Goal: Transaction & Acquisition: Purchase product/service

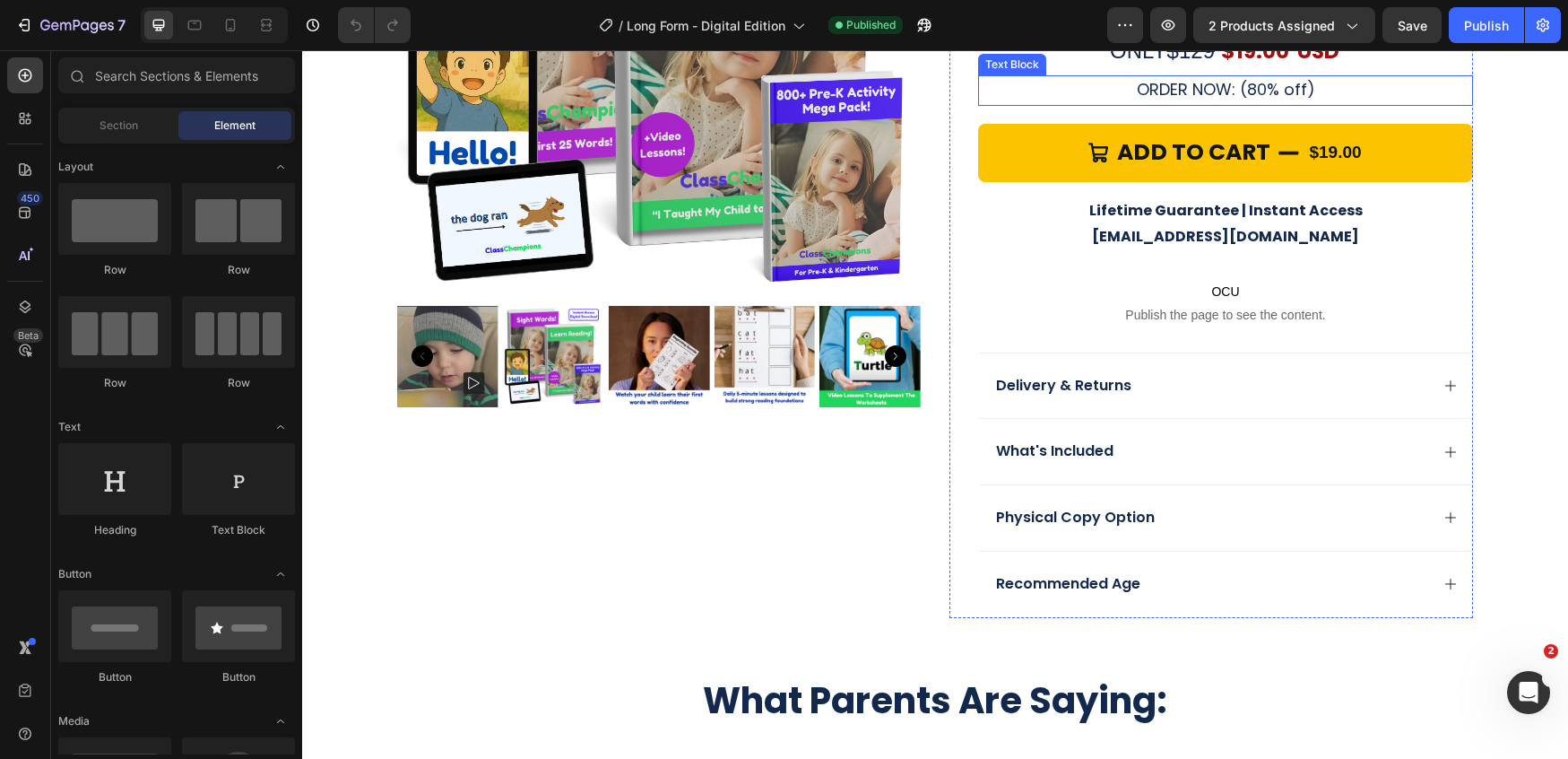
scroll to position [5512, 0]
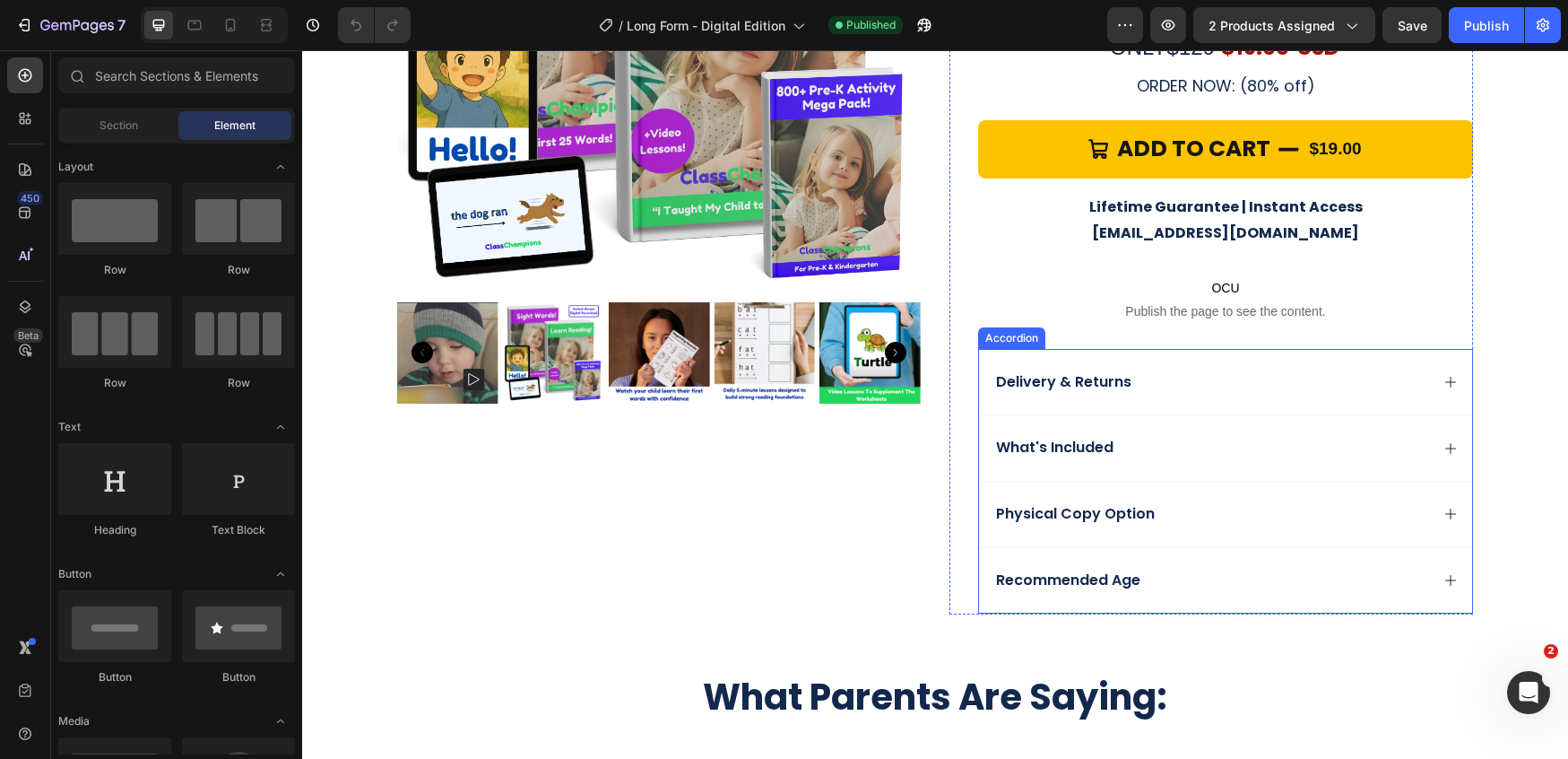
click at [1034, 505] on p "Physical Copy Option" at bounding box center [1075, 514] width 158 height 19
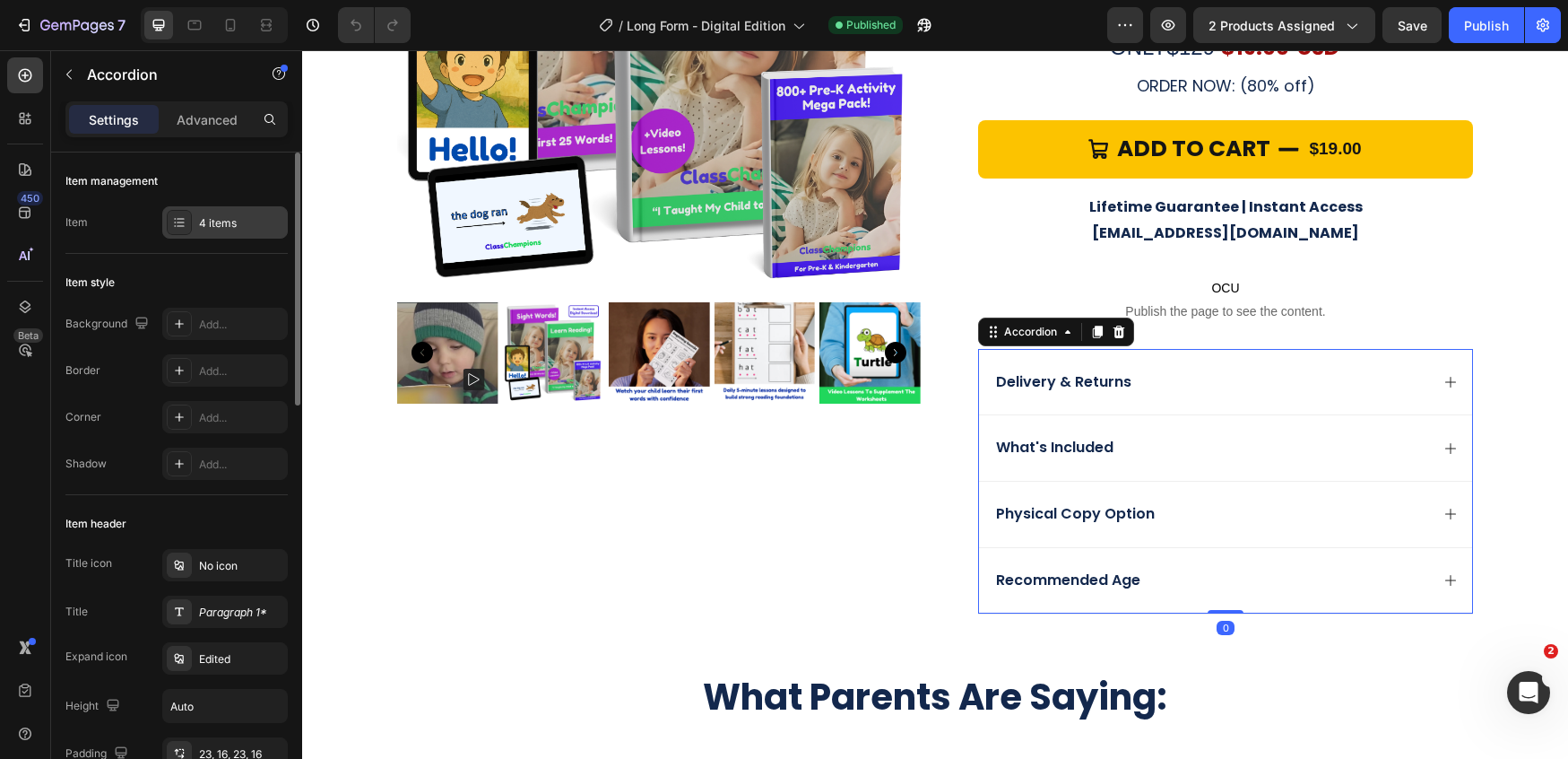
click at [167, 225] on div at bounding box center [179, 222] width 25 height 25
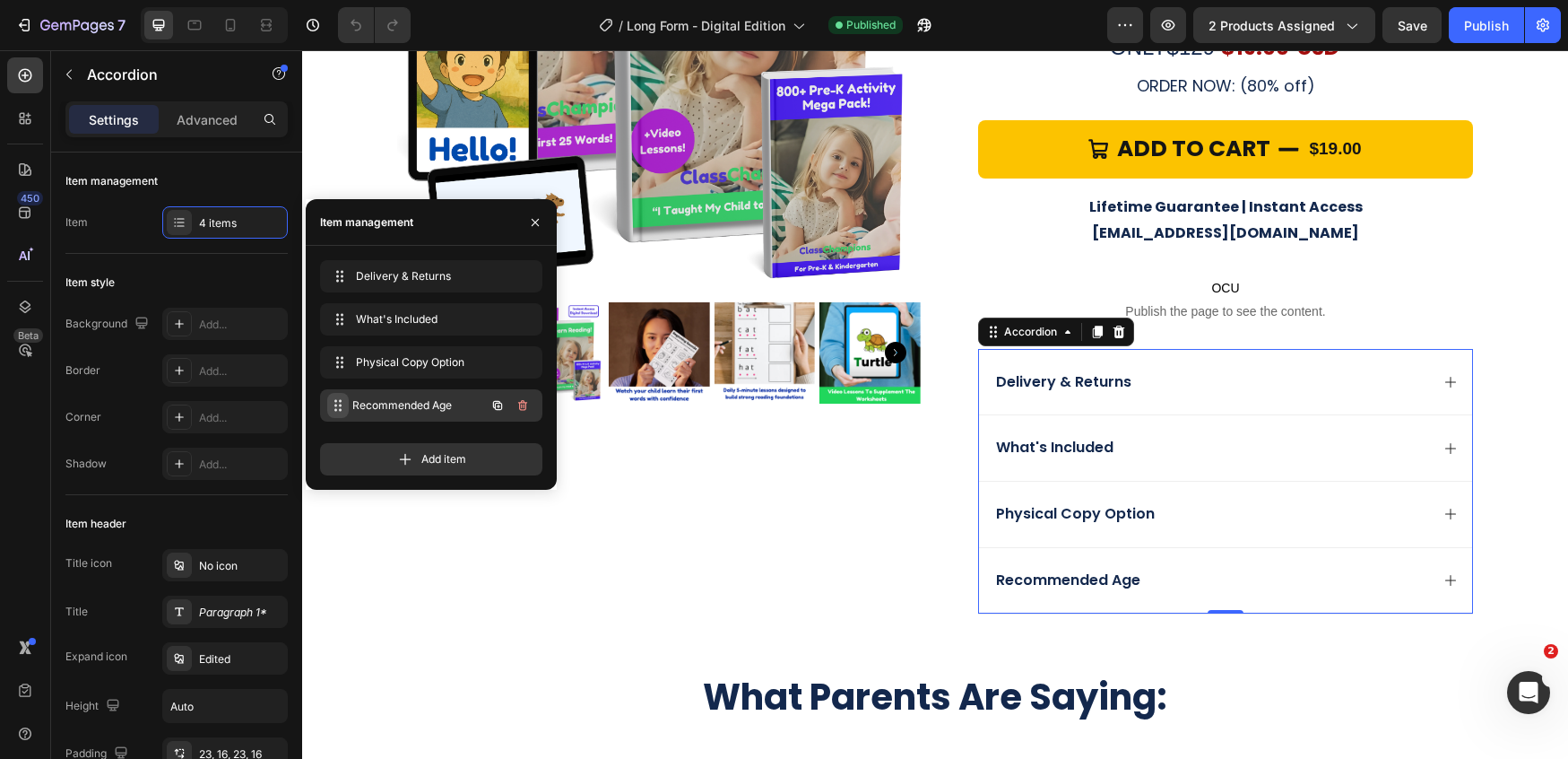
click at [345, 401] on span at bounding box center [338, 405] width 22 height 25
drag, startPoint x: 345, startPoint y: 369, endPoint x: 353, endPoint y: 328, distance: 41.8
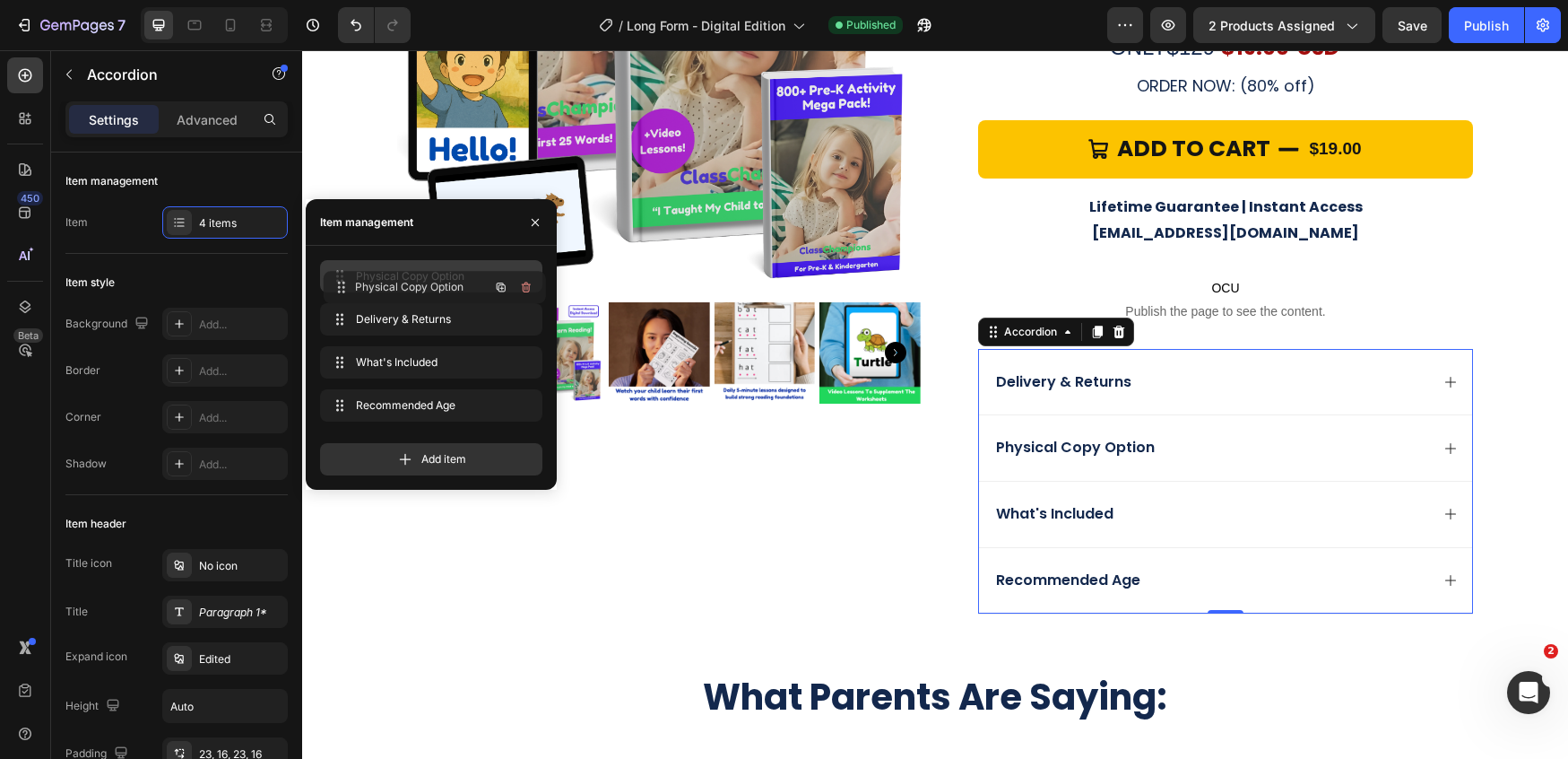
drag, startPoint x: 353, startPoint y: 328, endPoint x: 357, endPoint y: 295, distance: 33.2
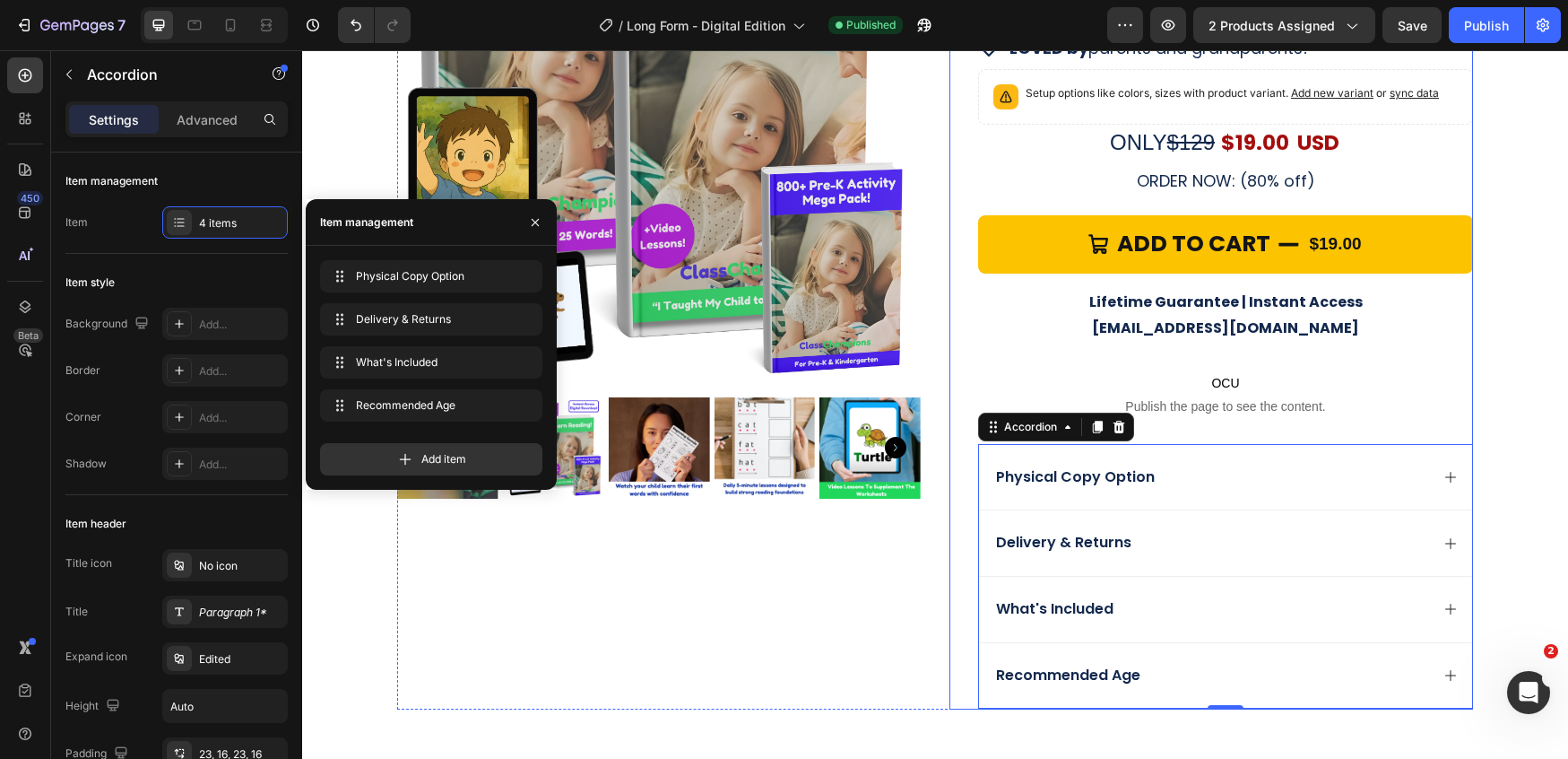
scroll to position [5422, 0]
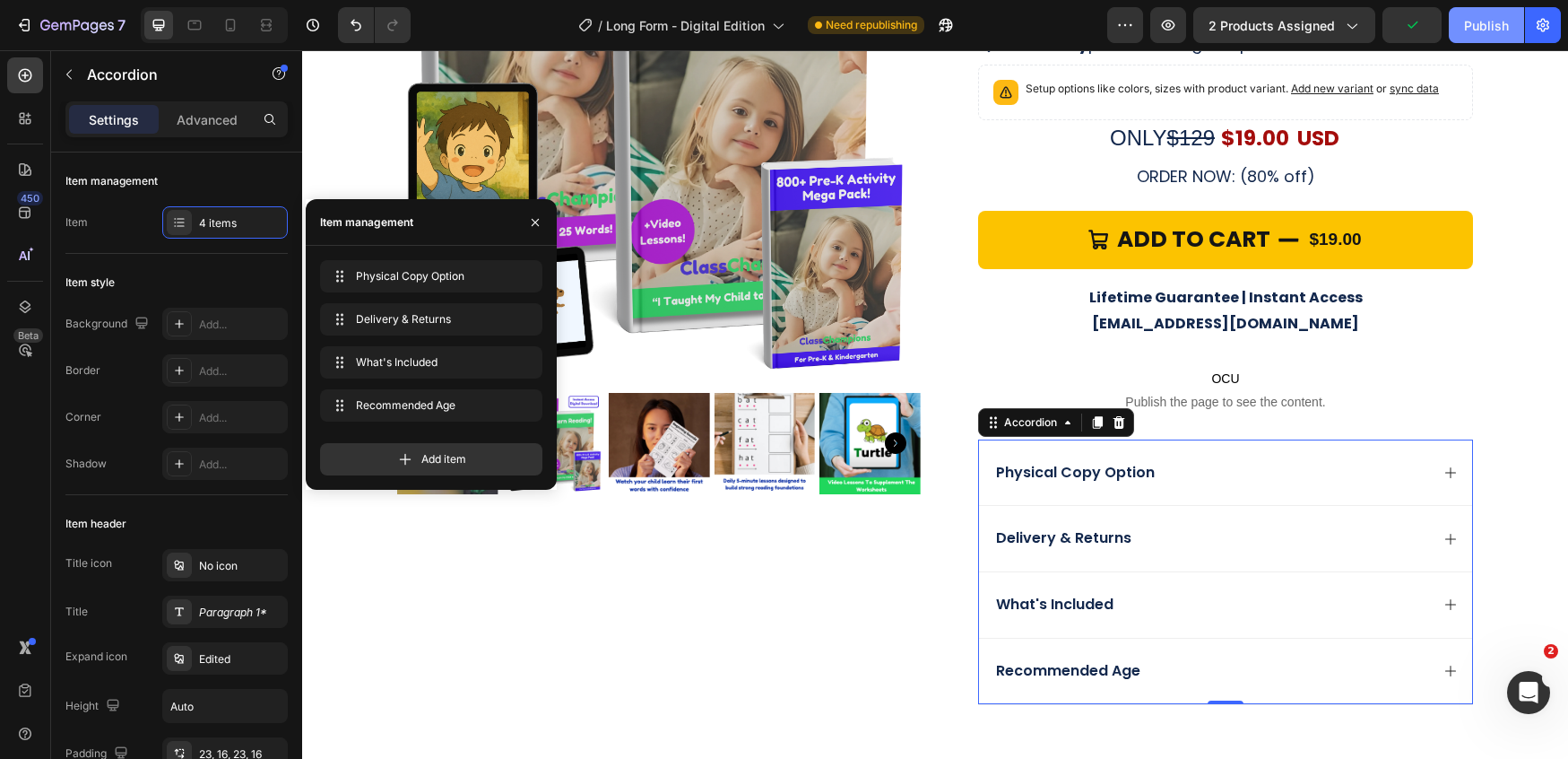
click at [1505, 24] on div "Publish" at bounding box center [1486, 25] width 45 height 19
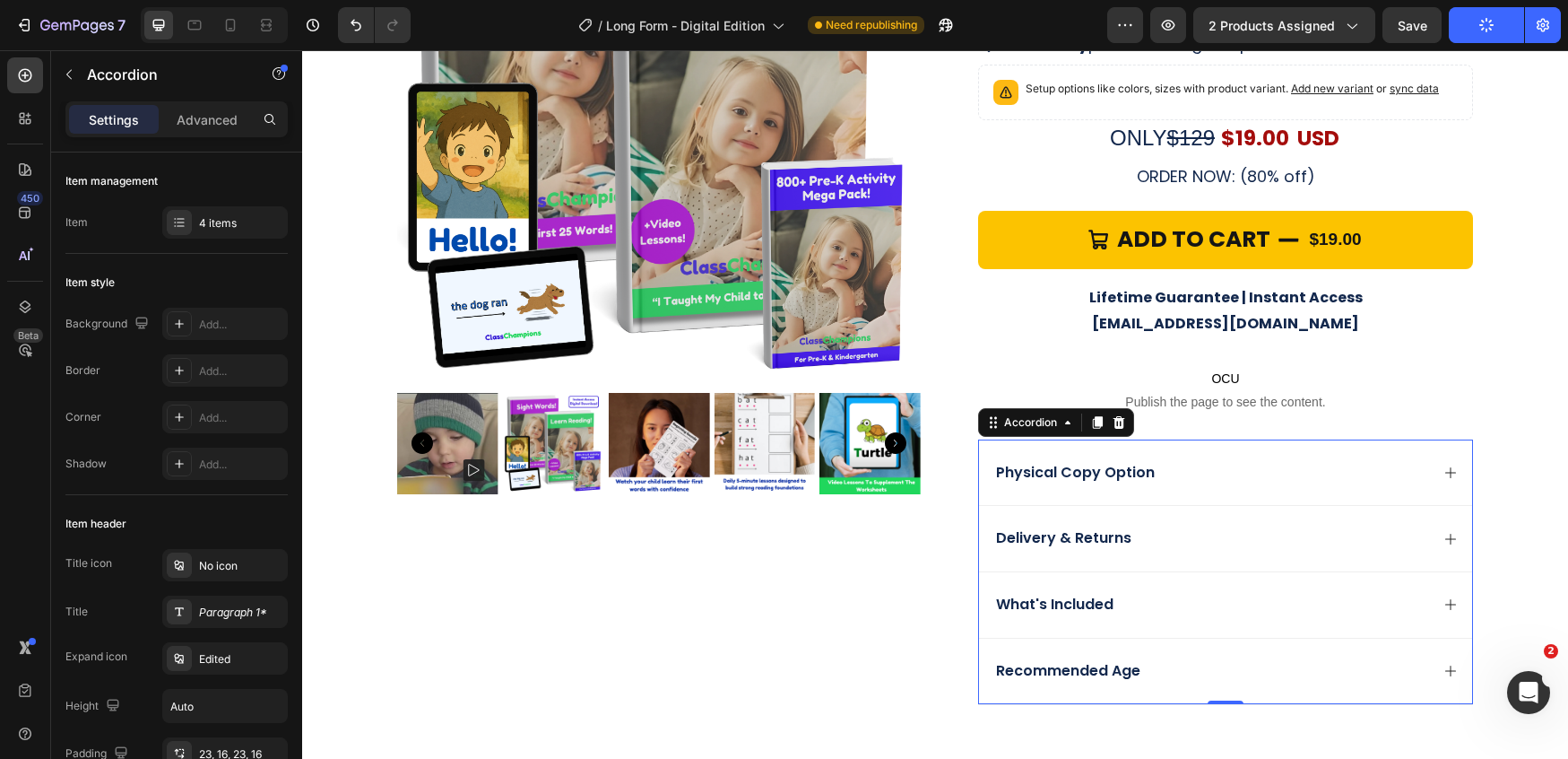
click at [1449, 465] on icon at bounding box center [1450, 472] width 14 height 14
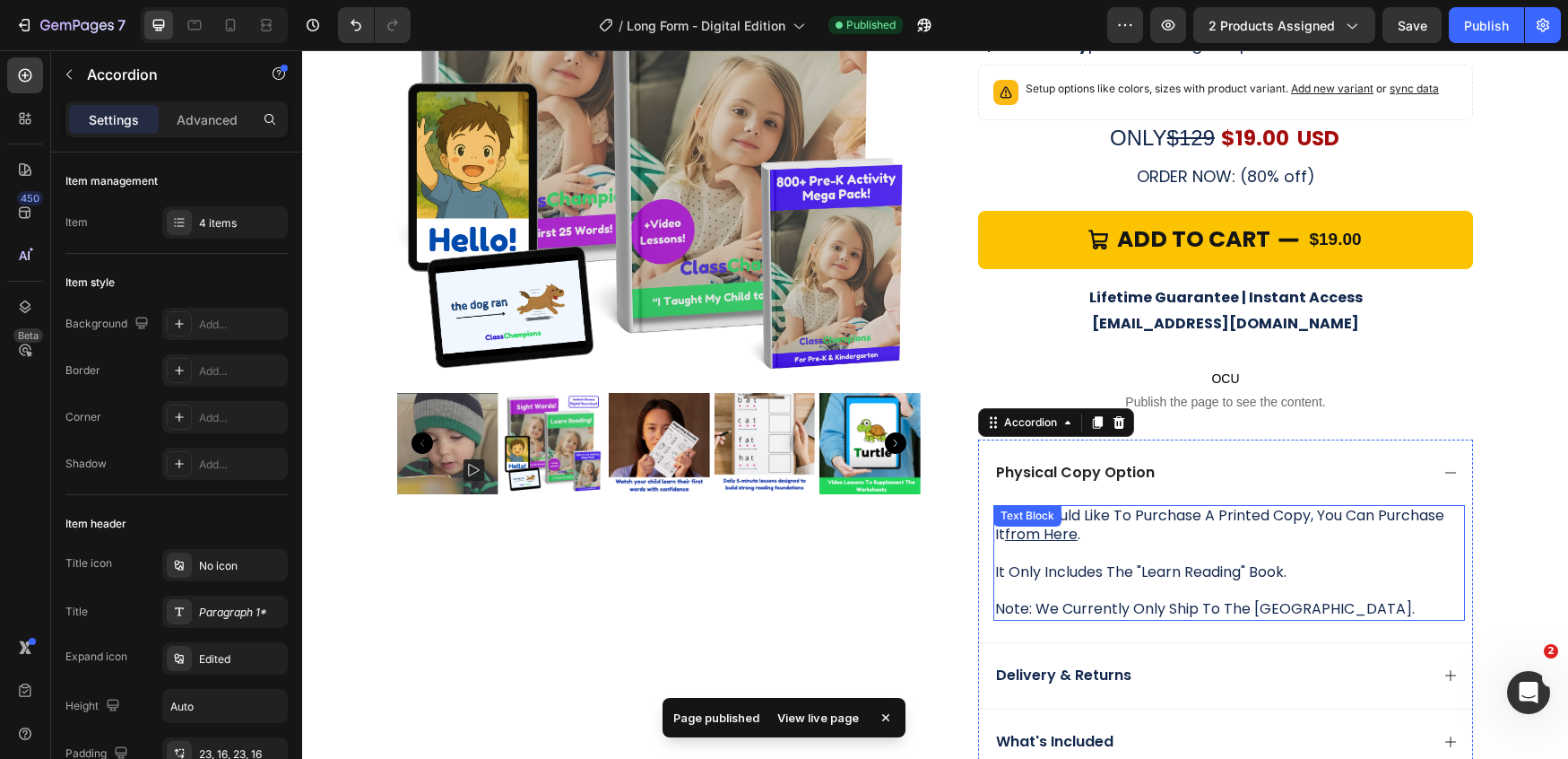
click at [993, 515] on div "if you would like to purchase a printed copy, you can purchase it from here . i…" at bounding box center [1229, 562] width 472 height 116
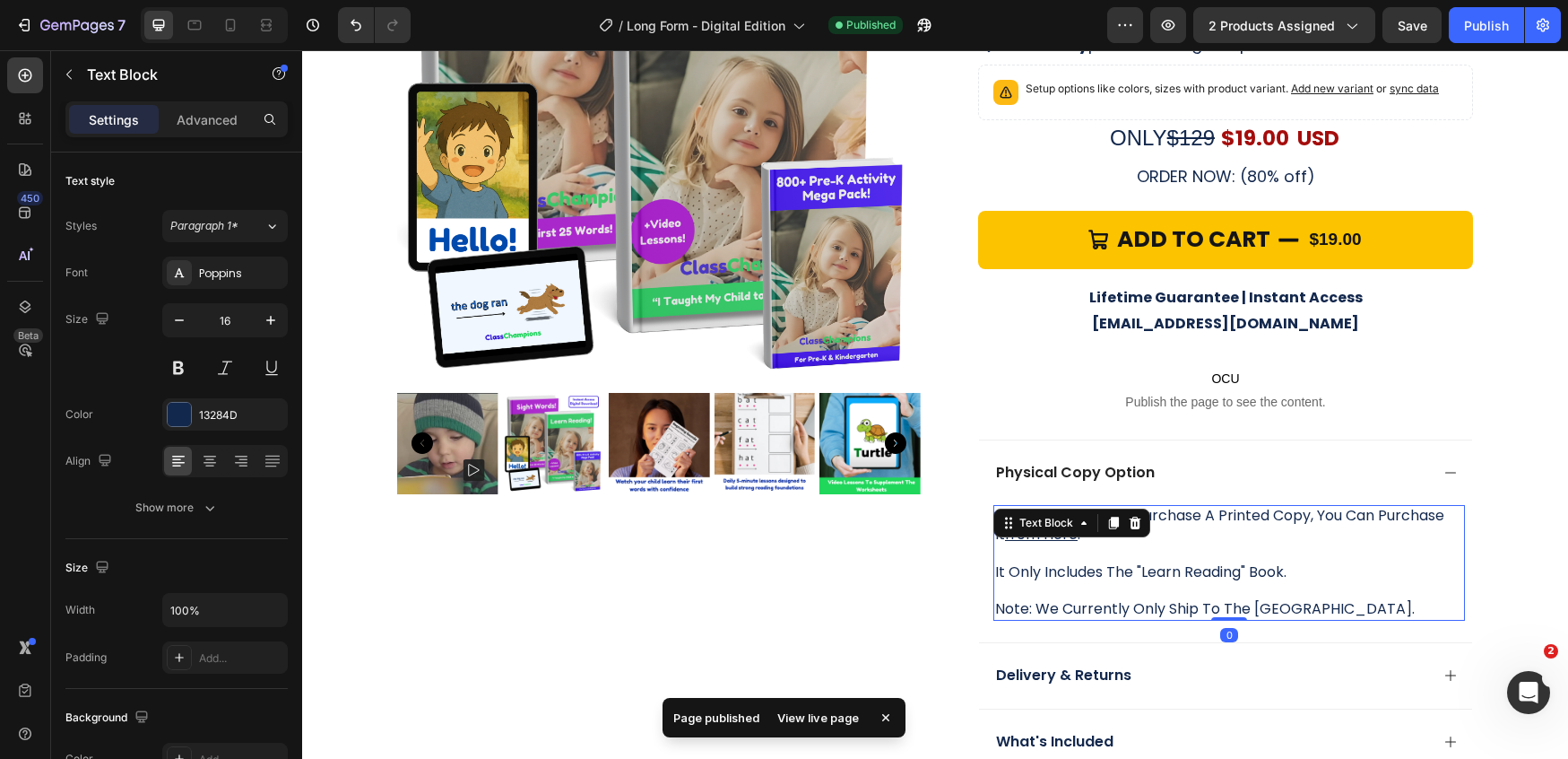
click at [996, 518] on p "if you would like to purchase a printed copy, you can purchase it from here ." at bounding box center [1229, 525] width 468 height 38
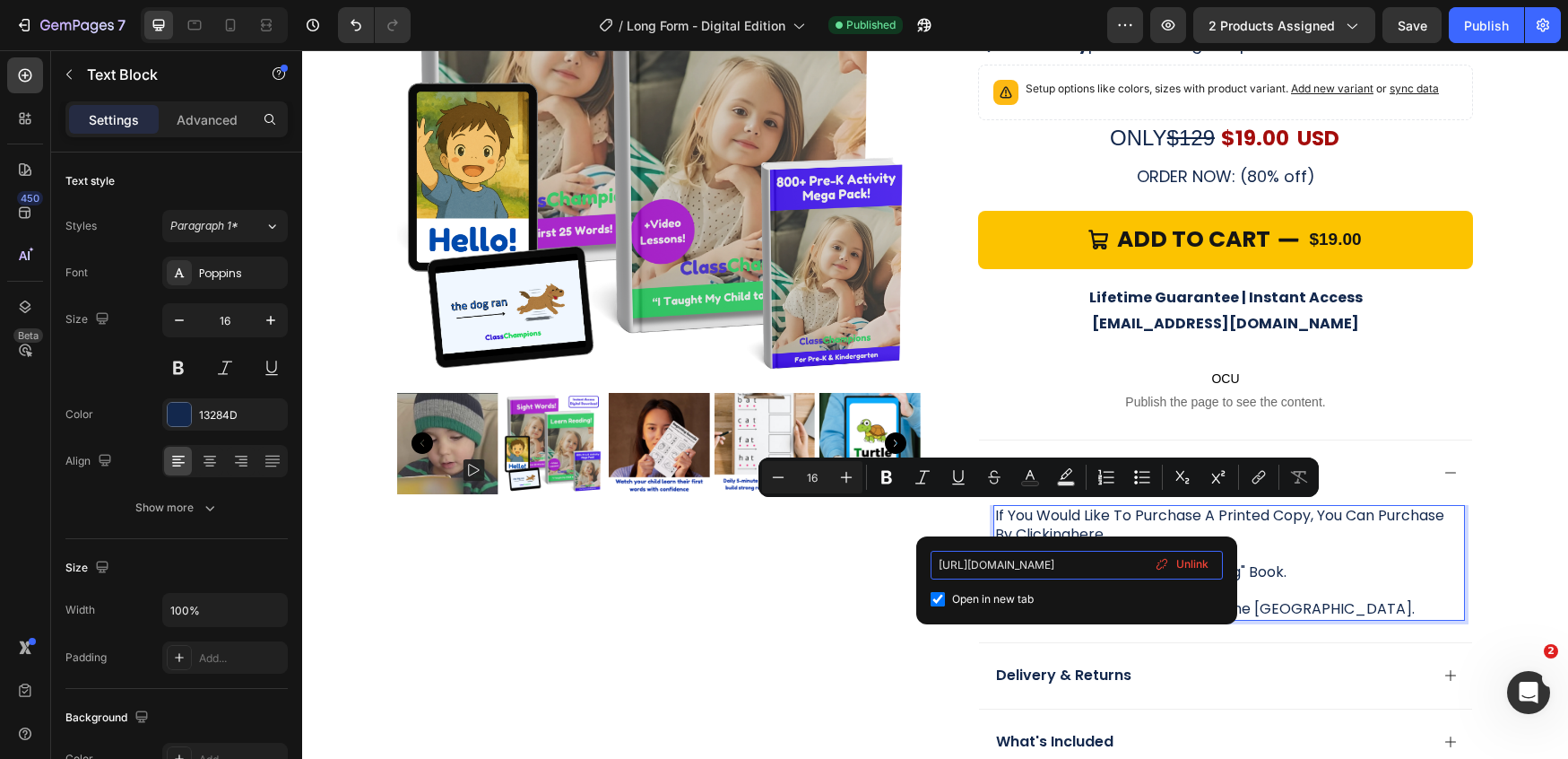
click at [1045, 569] on input "[URL][DOMAIN_NAME]" at bounding box center [1076, 564] width 292 height 29
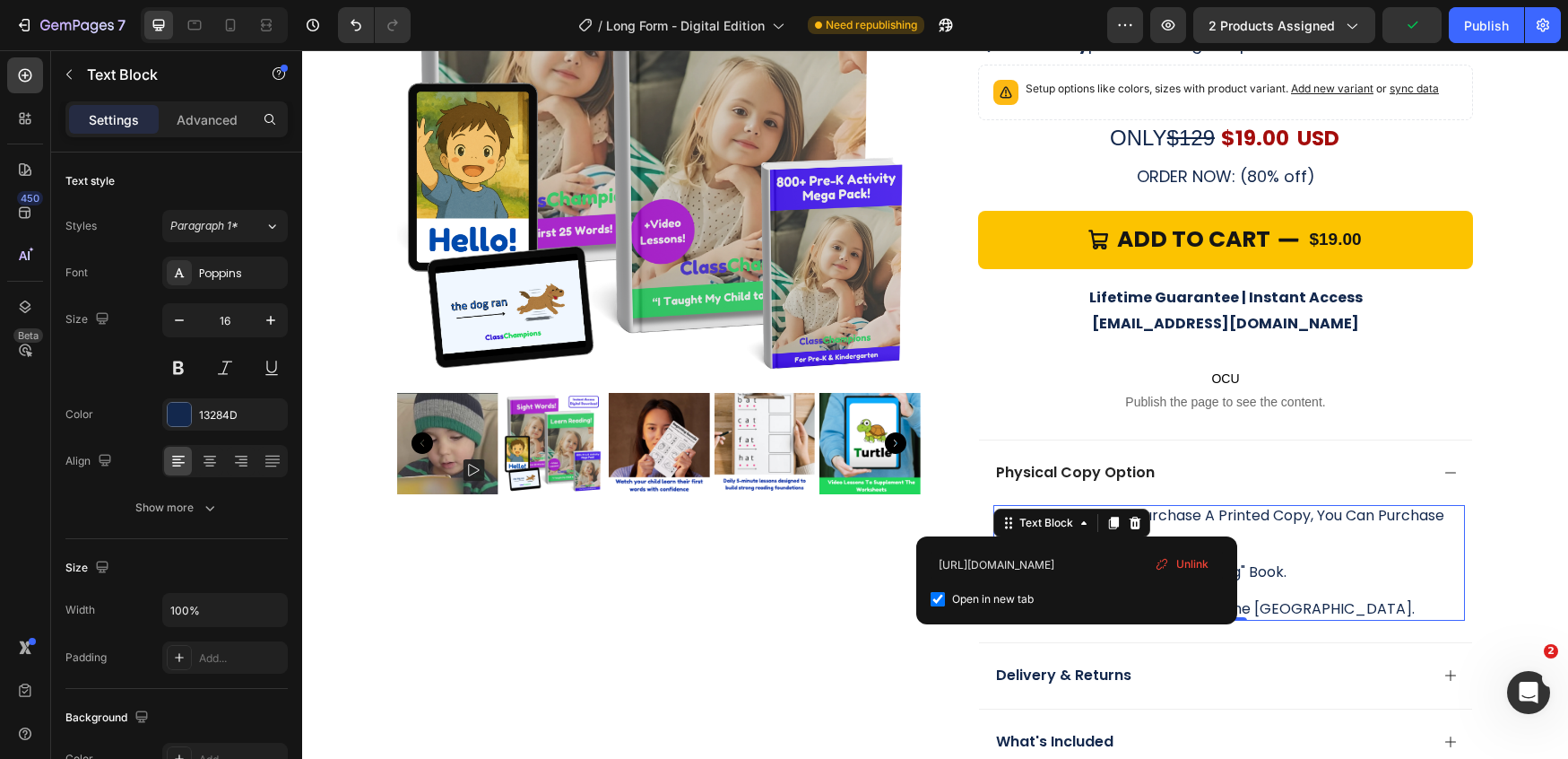
click at [1057, 544] on p "Rich Text Editor. Editing area: main" at bounding box center [1229, 553] width 468 height 19
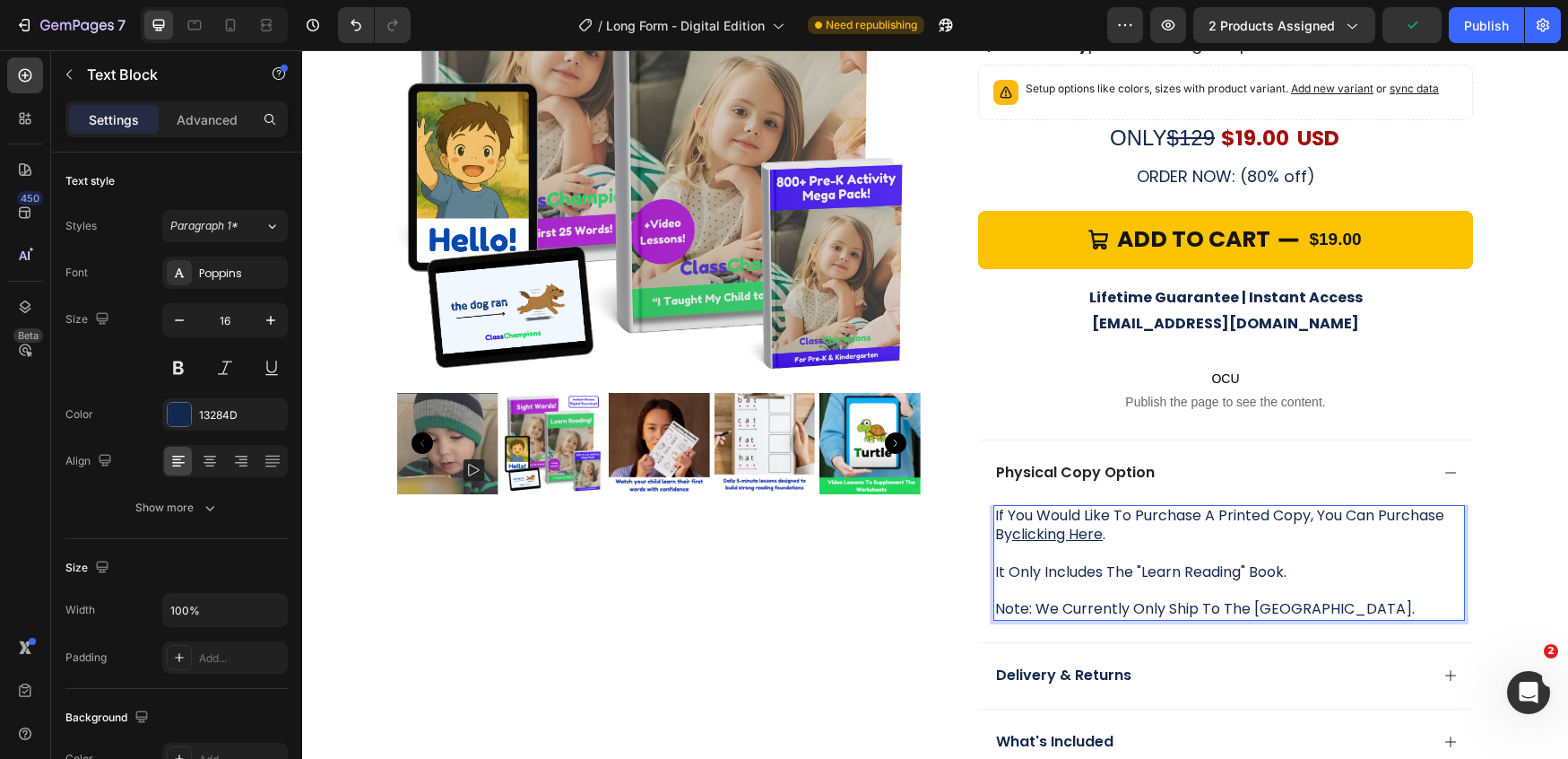
click at [1128, 544] on p "Rich Text Editor. Editing area: main" at bounding box center [1229, 553] width 468 height 19
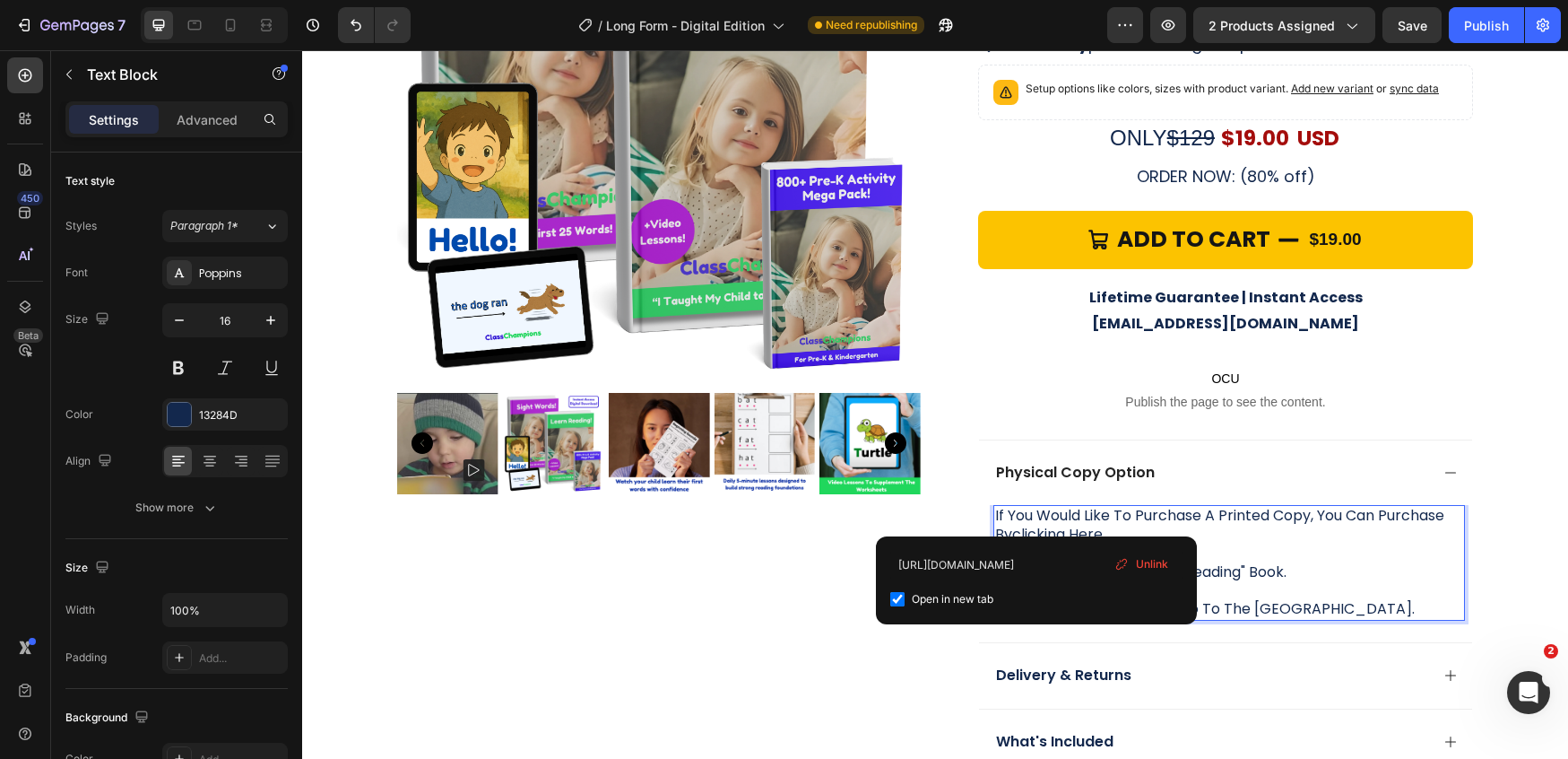
click at [1037, 523] on u "clicking here" at bounding box center [1058, 533] width 91 height 21
click at [1495, 27] on div "Publish" at bounding box center [1486, 25] width 45 height 19
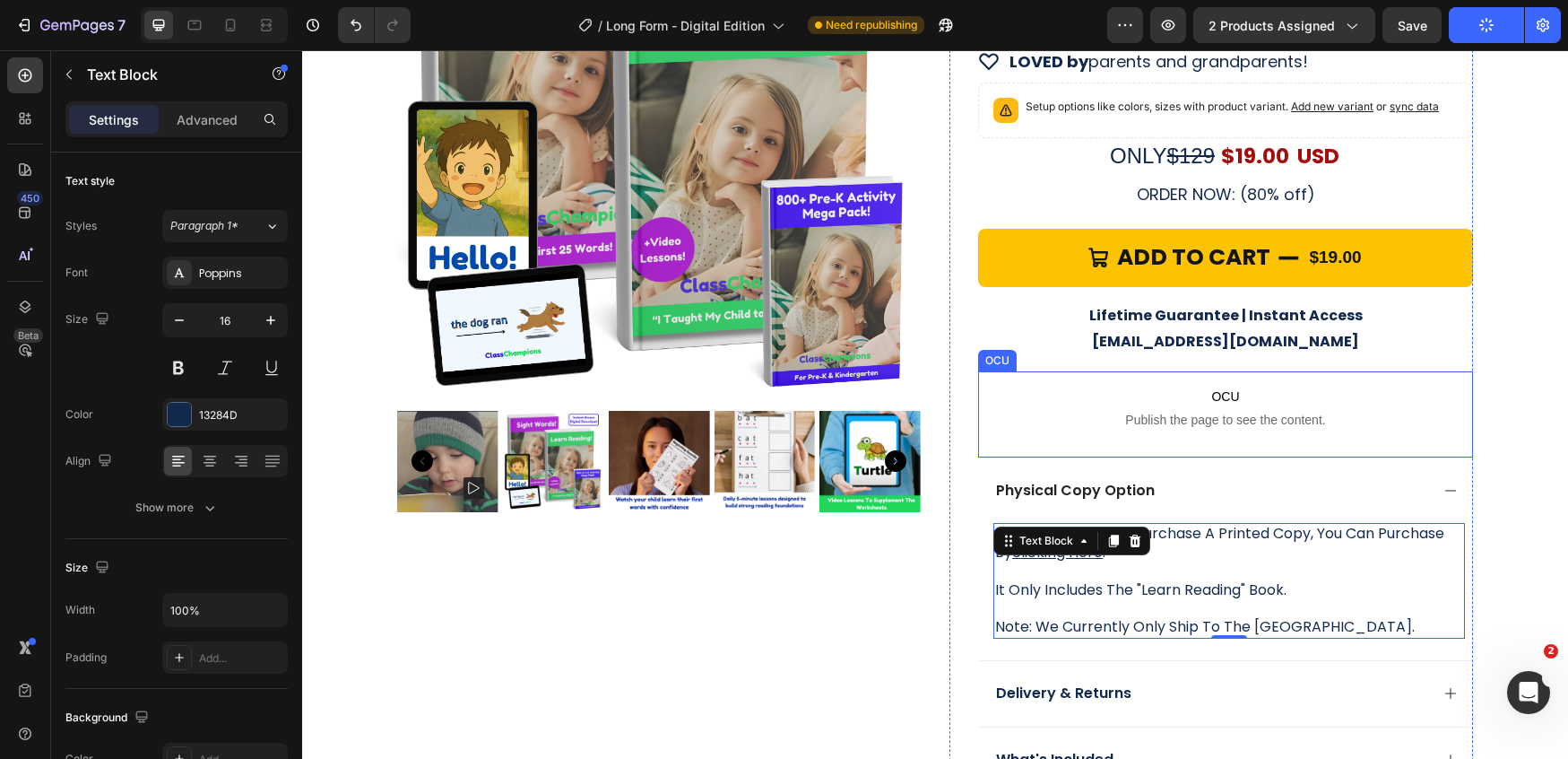
scroll to position [5399, 0]
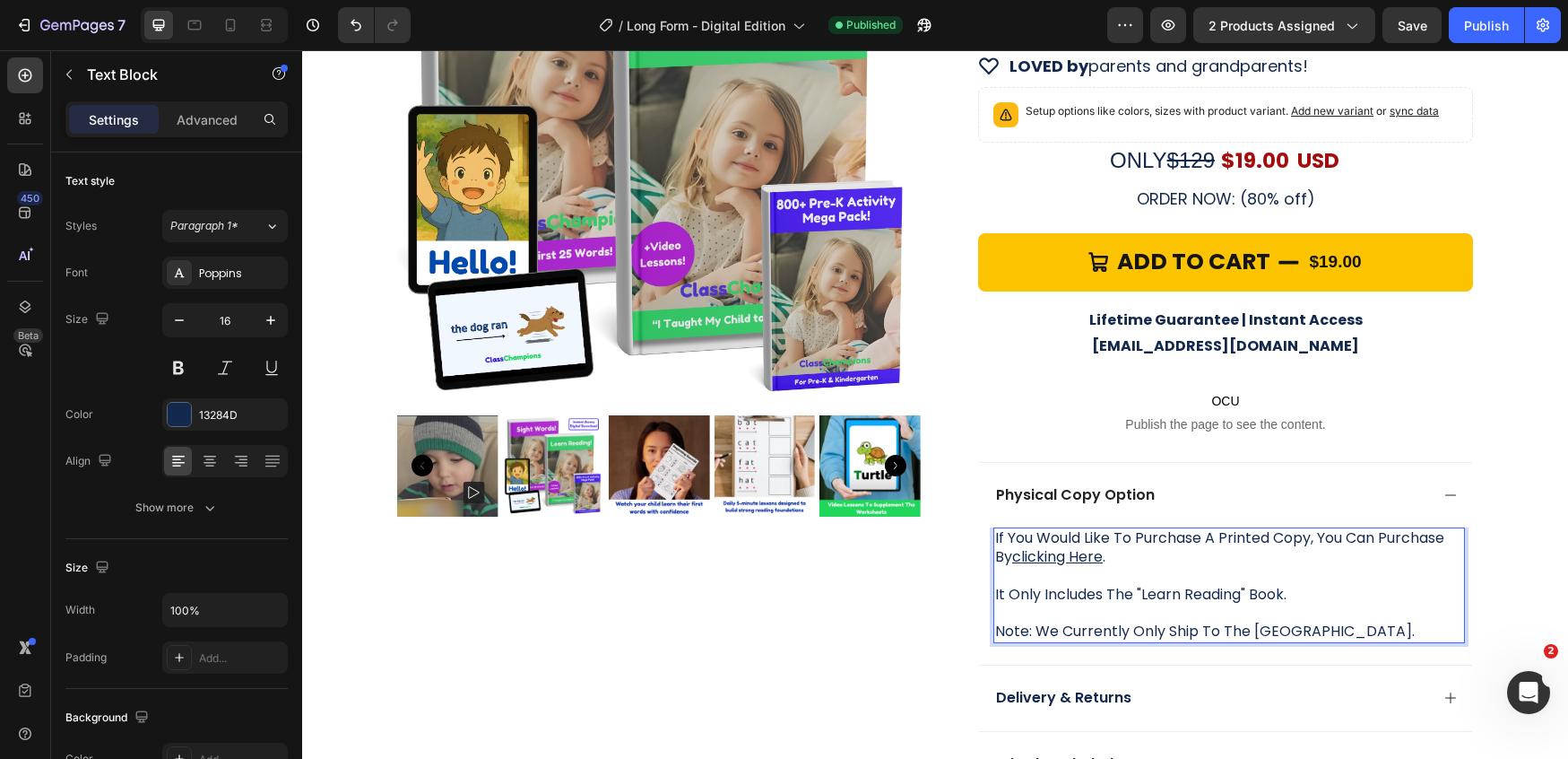
click at [1304, 529] on p "if you would like to purchase a printed copy, you can purchase by clicking here…" at bounding box center [1229, 548] width 468 height 38
click at [1476, 27] on div "Publish" at bounding box center [1486, 25] width 45 height 19
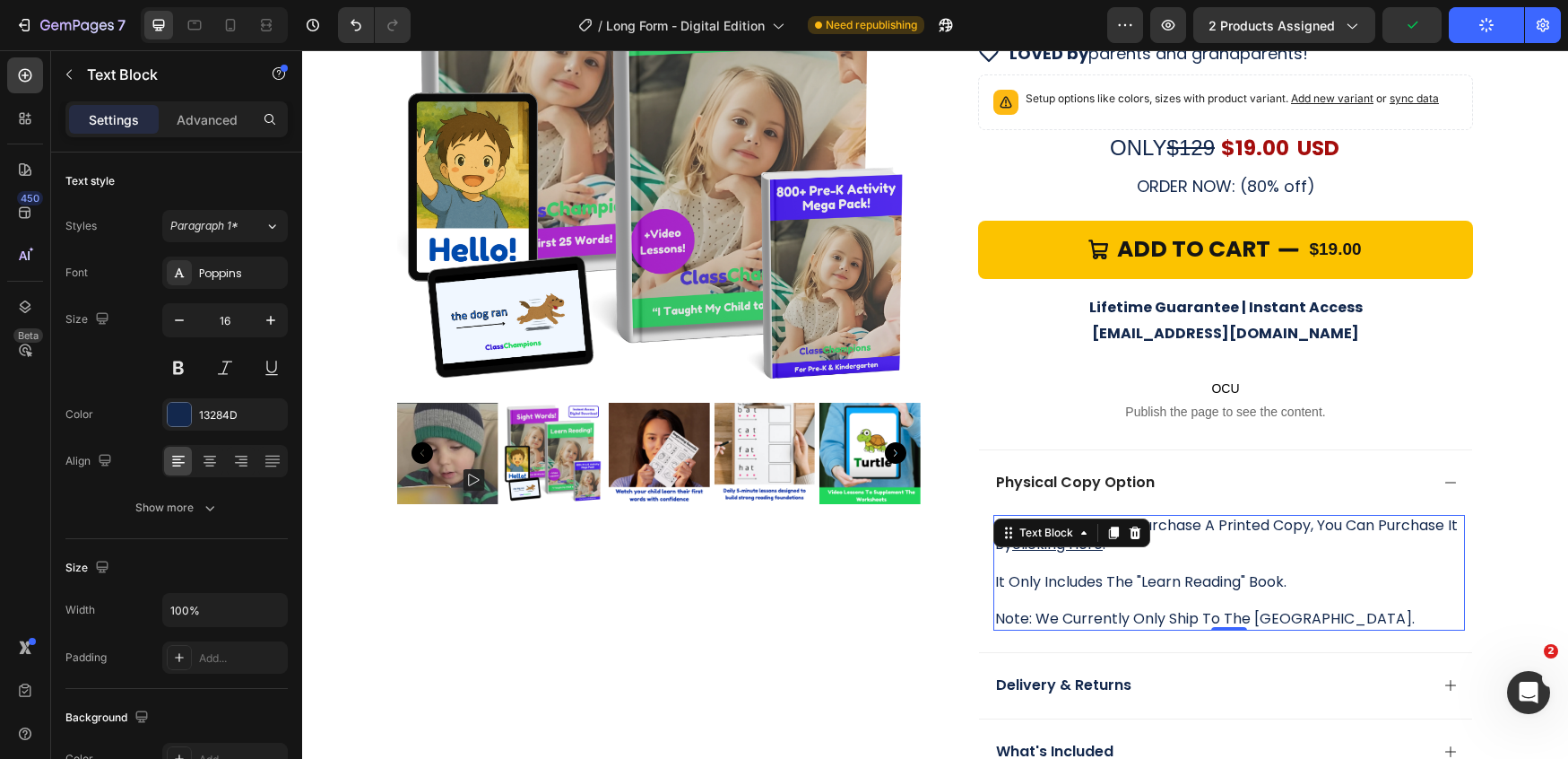
scroll to position [5419, 0]
